Goal: Complete application form: Complete application form

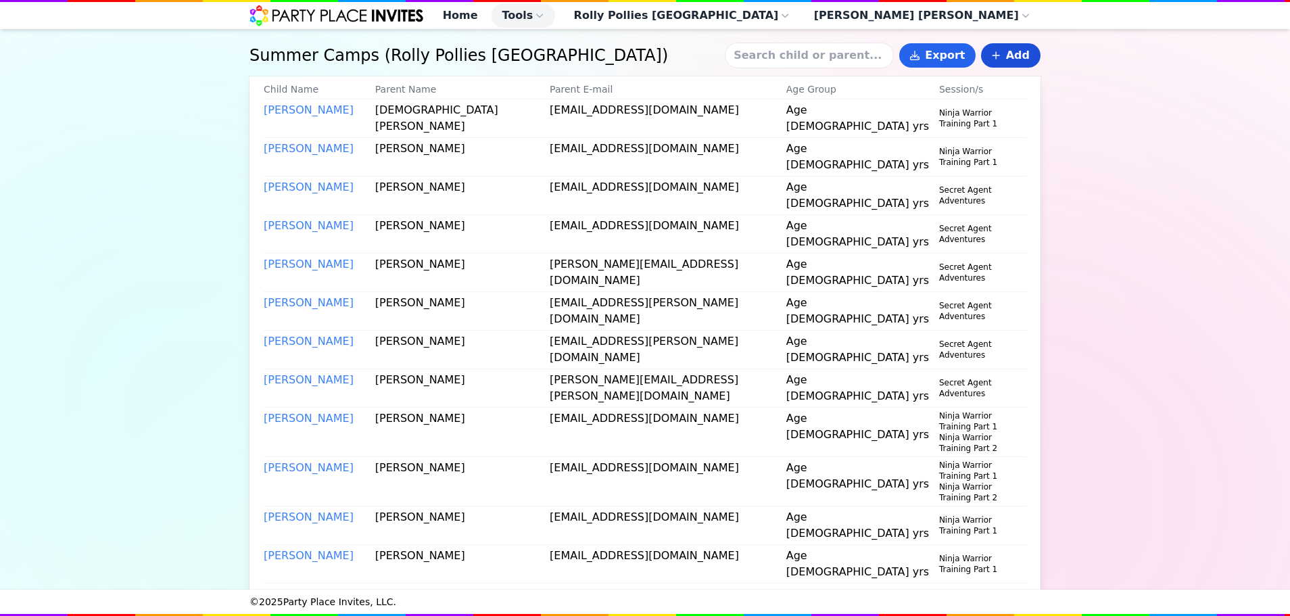
click at [993, 58] on link "Add" at bounding box center [1010, 55] width 59 height 24
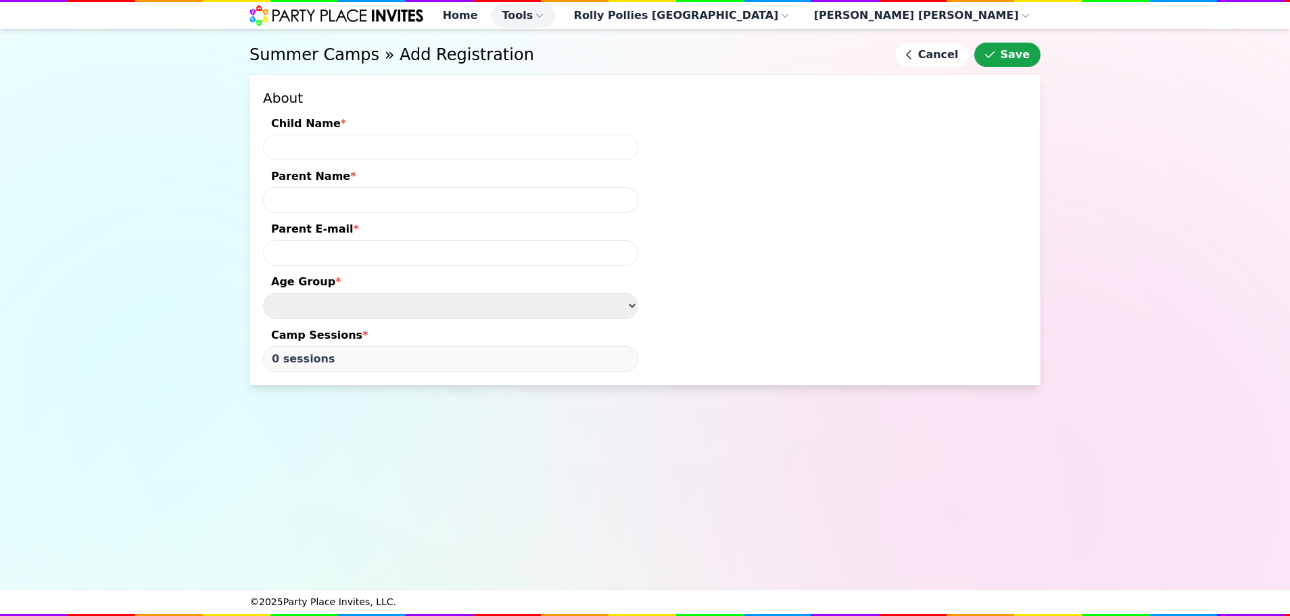
click at [349, 158] on input "Child Name *" at bounding box center [450, 147] width 375 height 26
click at [325, 159] on input "[PERSON_NAME]" at bounding box center [450, 147] width 375 height 26
type input "[PERSON_NAME]"
click at [350, 182] on span "*" at bounding box center [352, 176] width 5 height 13
click at [342, 188] on input "Parent Name *" at bounding box center [450, 200] width 375 height 26
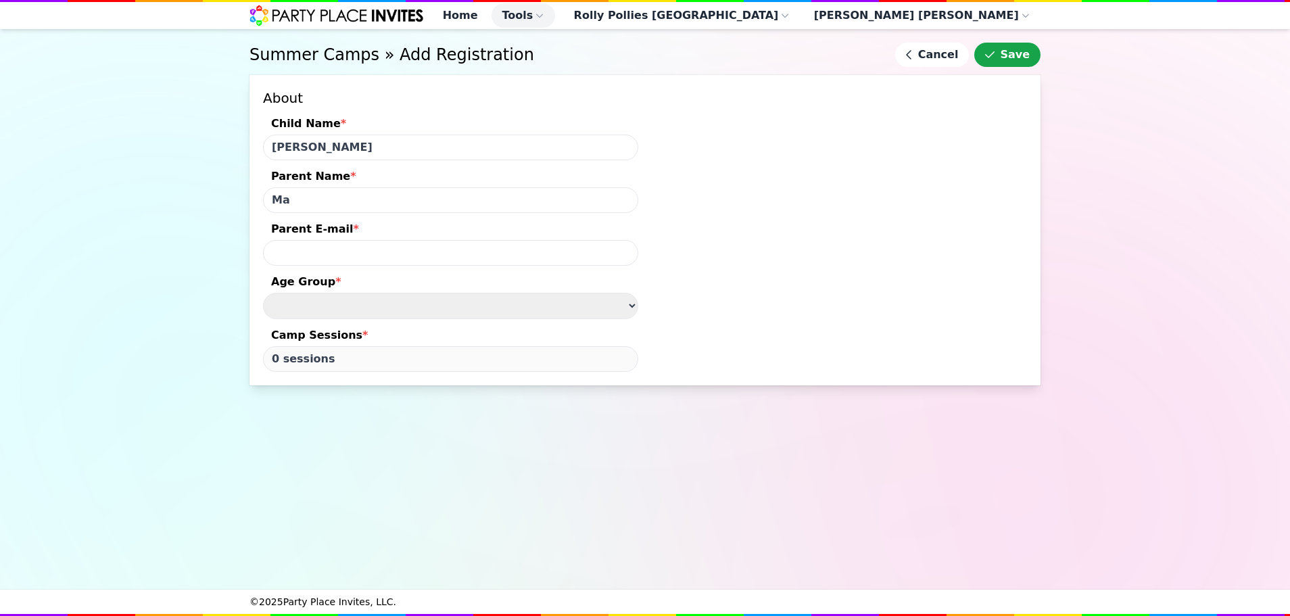
type input "M"
type input "[PERSON_NAME]"
click at [444, 261] on input "[EMAIL_ADDRESS][PERSON_NAME]." at bounding box center [450, 253] width 375 height 26
type input "[EMAIL_ADDRESS][PERSON_NAME][DOMAIN_NAME]"
click at [502, 301] on select "Age Group *" at bounding box center [450, 306] width 375 height 26
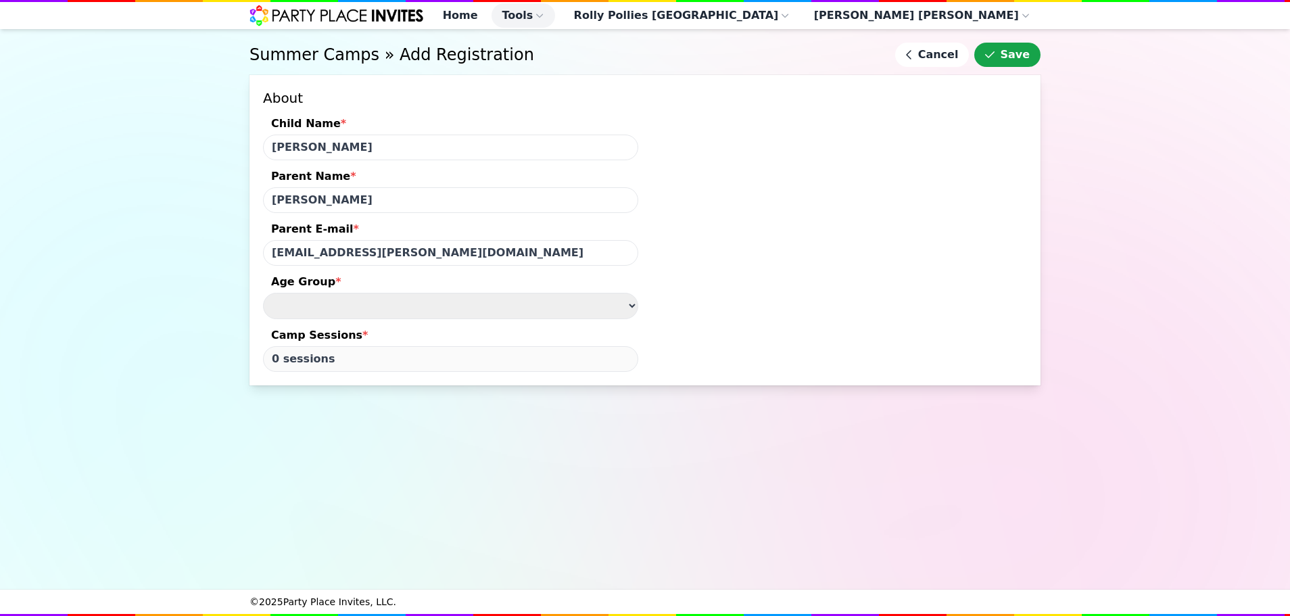
click at [608, 318] on select "Age Group *" at bounding box center [450, 306] width 375 height 26
click at [630, 318] on select "Age Group *" at bounding box center [450, 306] width 375 height 26
click at [851, 66] on h1 "Summer Camps » Add Registration" at bounding box center [569, 55] width 640 height 22
click at [989, 64] on button "Save" at bounding box center [1007, 55] width 66 height 24
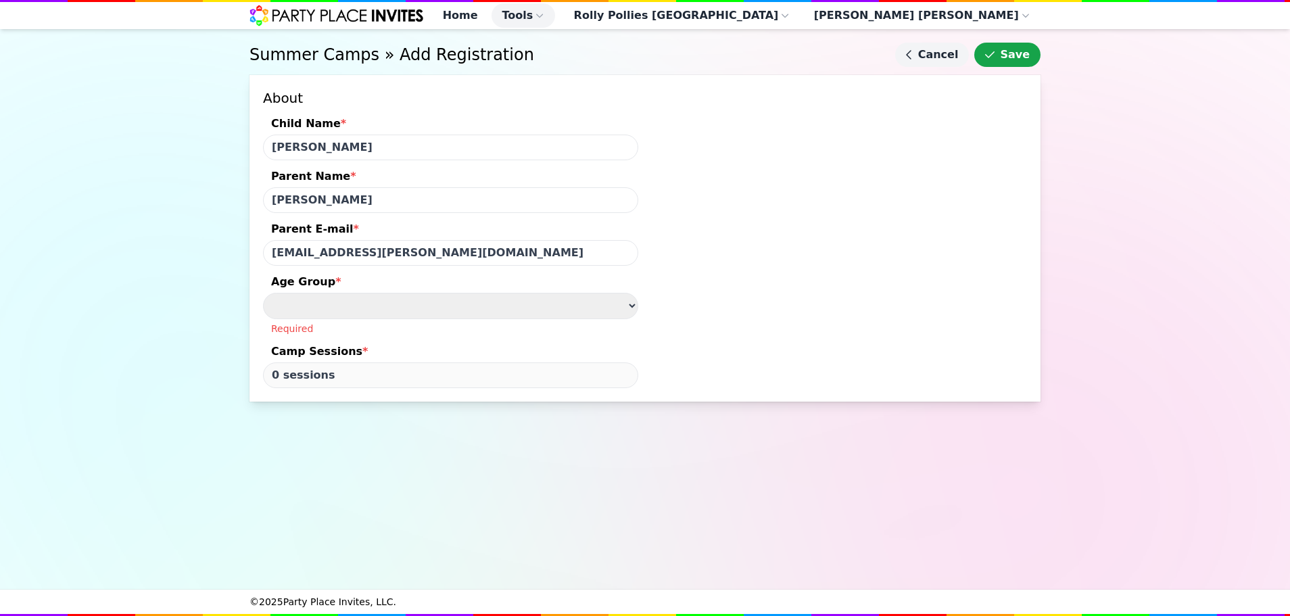
click at [934, 67] on link "Cancel" at bounding box center [932, 55] width 74 height 24
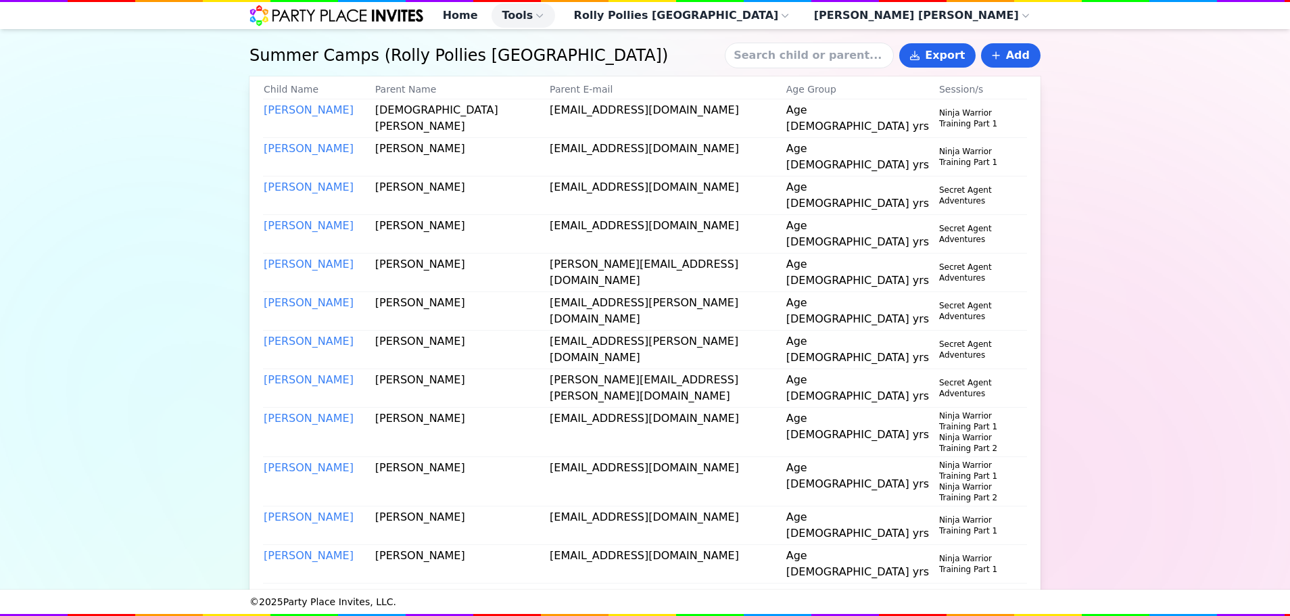
click at [1007, 68] on div "Export Add" at bounding box center [883, 56] width 316 height 26
click at [1009, 68] on link "Add" at bounding box center [1010, 55] width 59 height 24
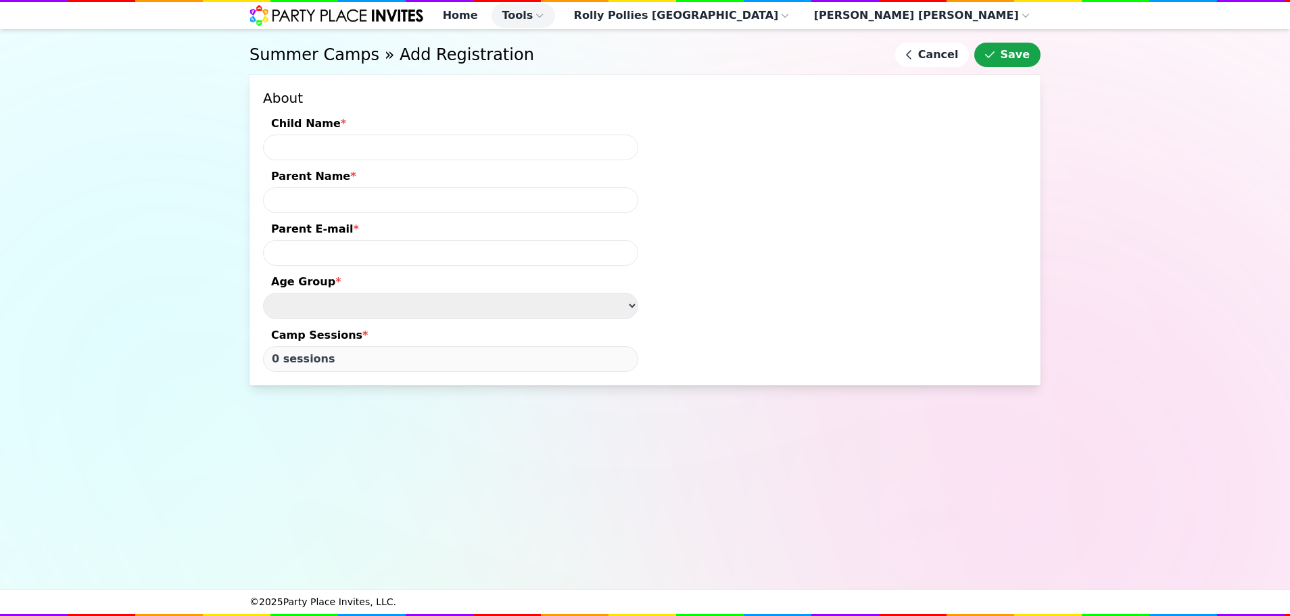
click at [408, 160] on input "Child Name *" at bounding box center [450, 147] width 375 height 26
type input "[PERSON_NAME]"
click at [369, 212] on input "Parent Name *" at bounding box center [450, 200] width 375 height 26
type input "[PERSON_NAME]"
click at [353, 254] on input "Parent E-mail *" at bounding box center [450, 253] width 375 height 26
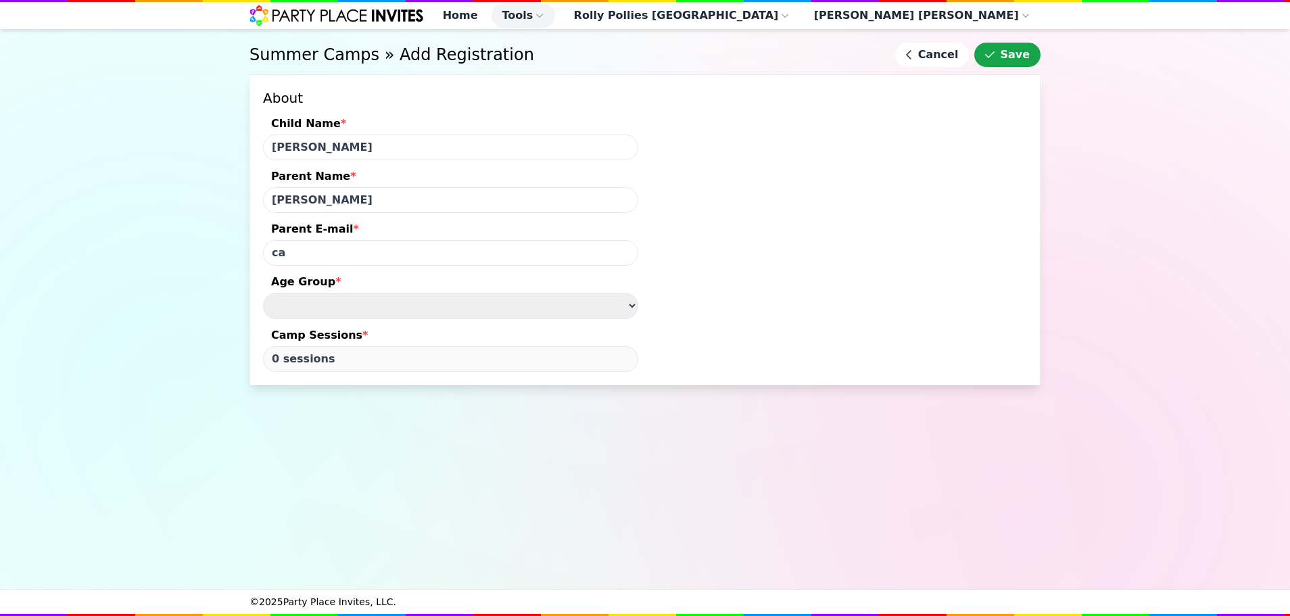
type input "c"
type input "b"
type input "[EMAIL_ADDRESS][PERSON_NAME][DOMAIN_NAME]"
click at [383, 306] on select "Age 3 - 5 yrs Age 5 - 8 yrs" at bounding box center [450, 306] width 375 height 26
select select "Age [DEMOGRAPHIC_DATA] yrs"
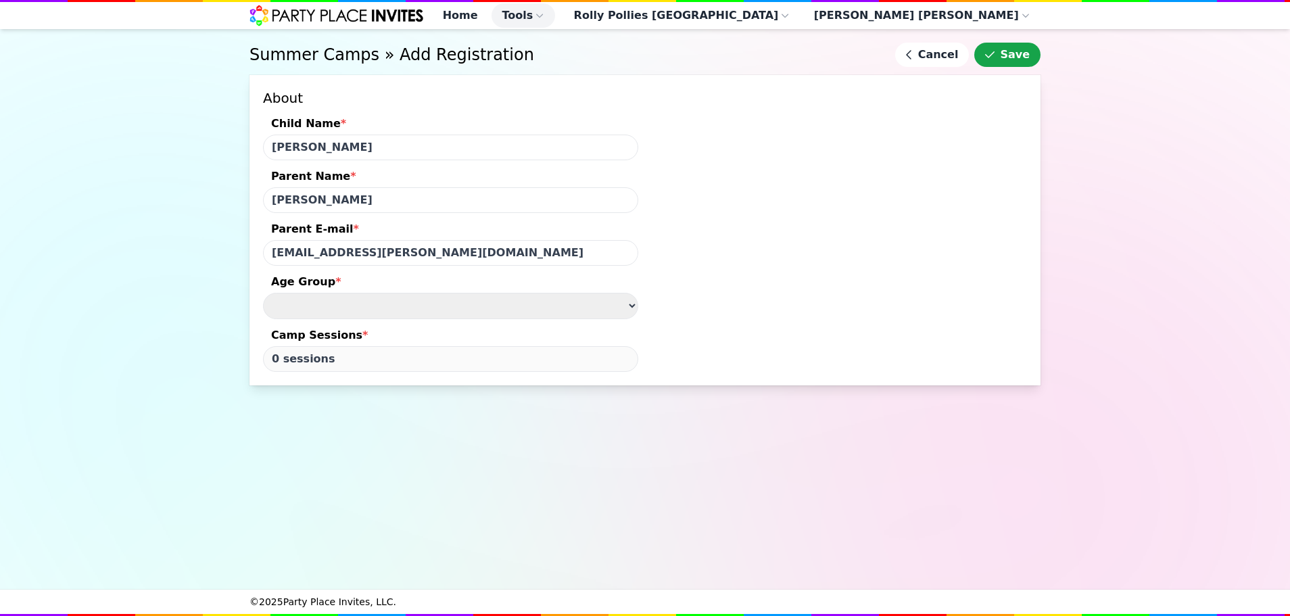
click at [263, 301] on select "Age 3 - 5 yrs Age 5 - 8 yrs" at bounding box center [450, 306] width 375 height 26
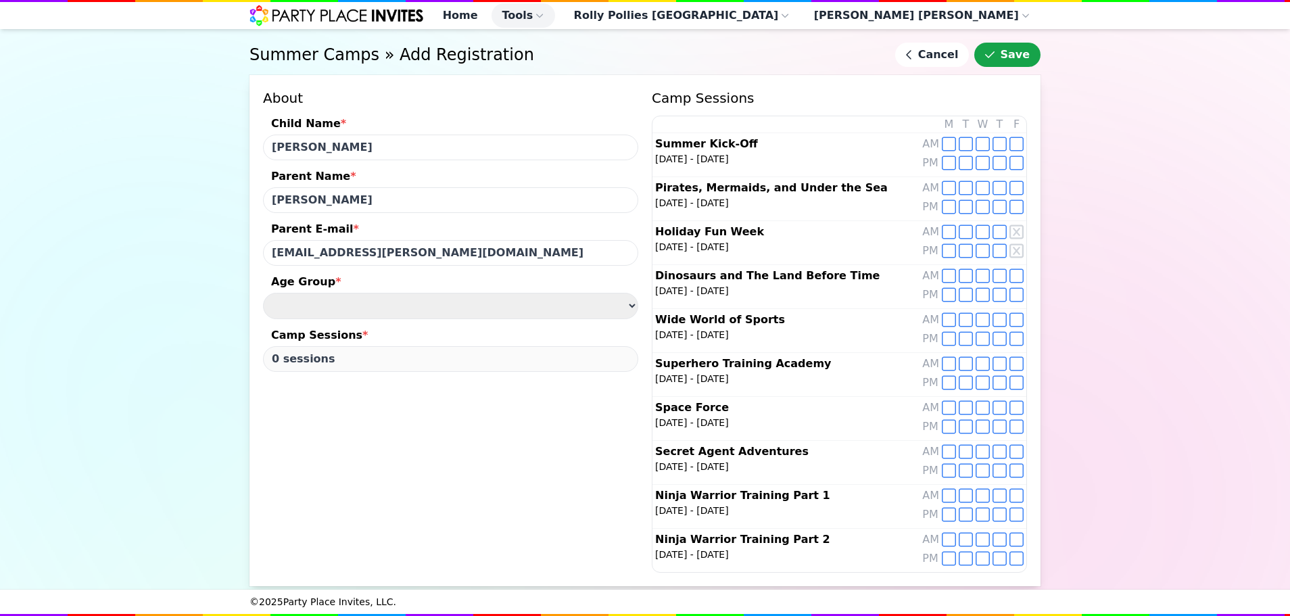
click at [926, 535] on div "AM" at bounding box center [930, 540] width 17 height 19
type input "5 sessions"
click at [1025, 67] on button "Save" at bounding box center [1007, 55] width 66 height 24
